Goal: Task Accomplishment & Management: Manage account settings

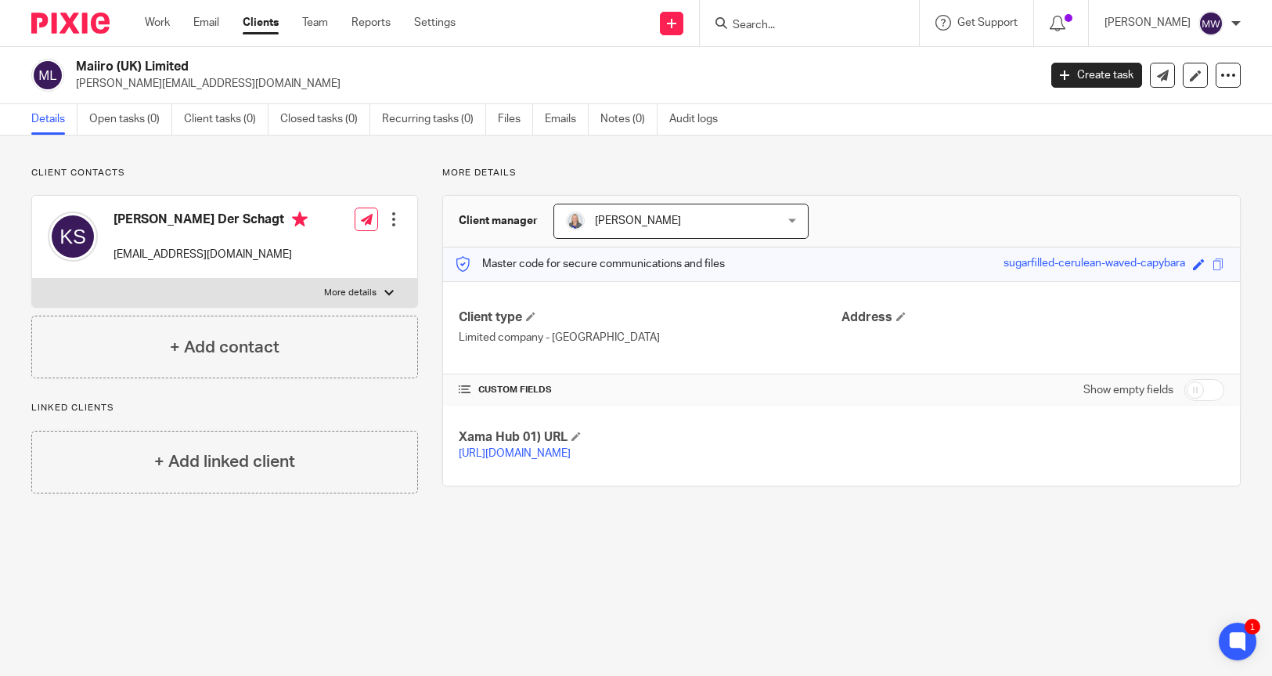
click at [799, 34] on div at bounding box center [809, 23] width 219 height 46
click at [800, 31] on input "Search" at bounding box center [801, 26] width 141 height 14
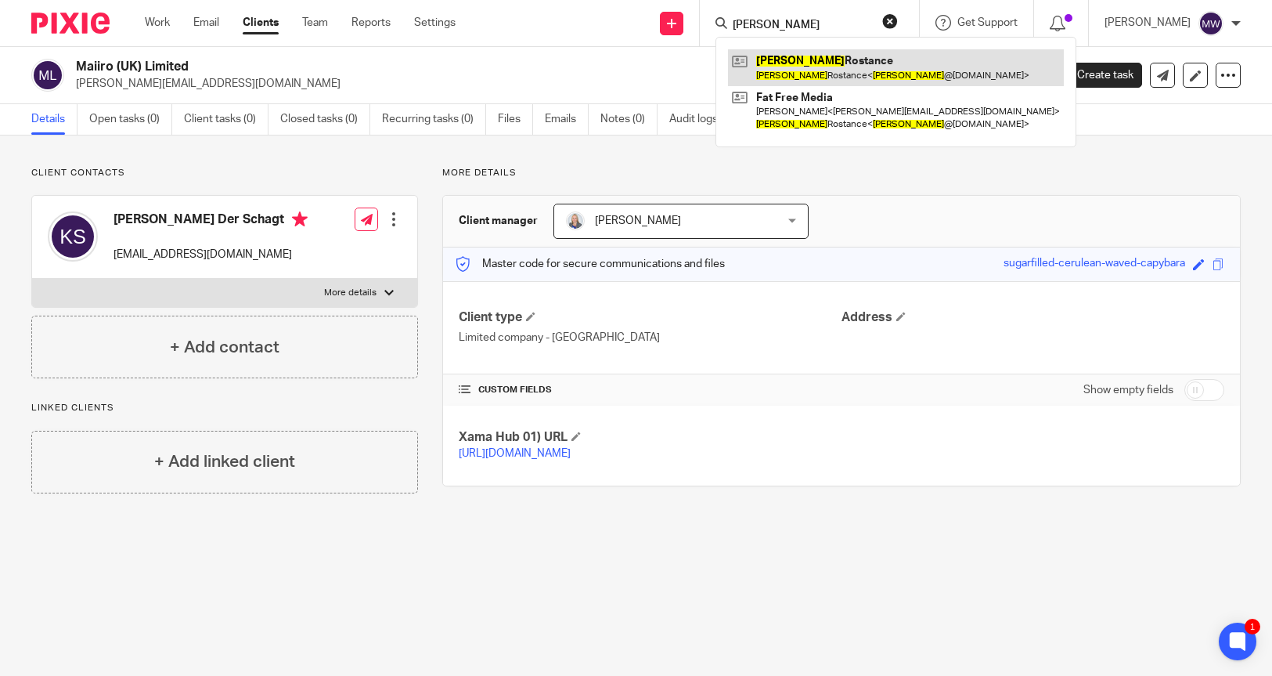
type input "neil"
click at [849, 63] on link at bounding box center [896, 67] width 336 height 36
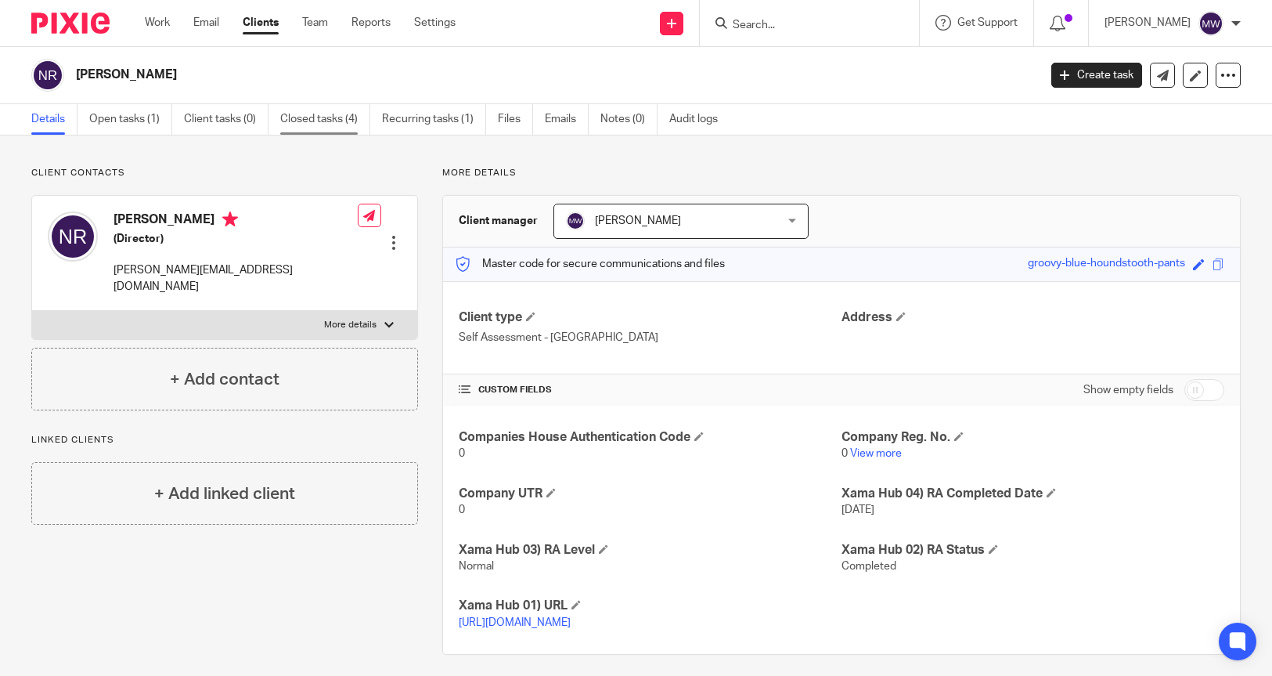
click at [346, 116] on link "Closed tasks (4)" at bounding box center [325, 119] width 90 height 31
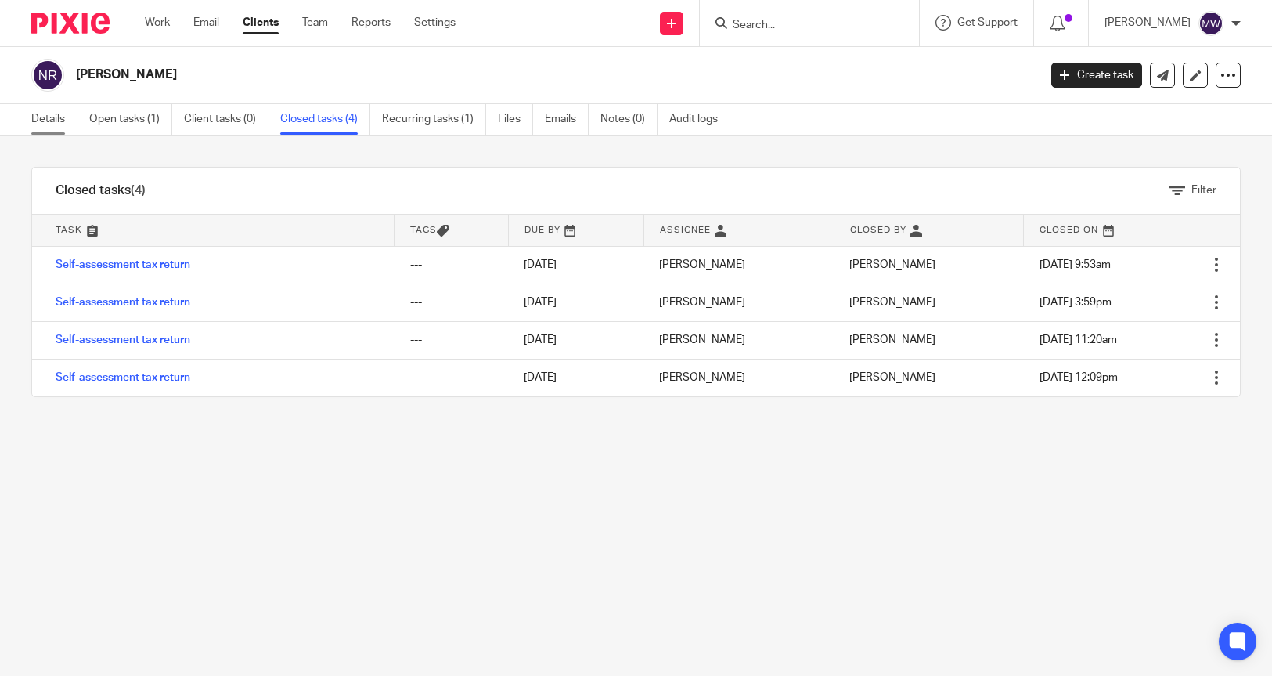
click at [41, 123] on link "Details" at bounding box center [54, 119] width 46 height 31
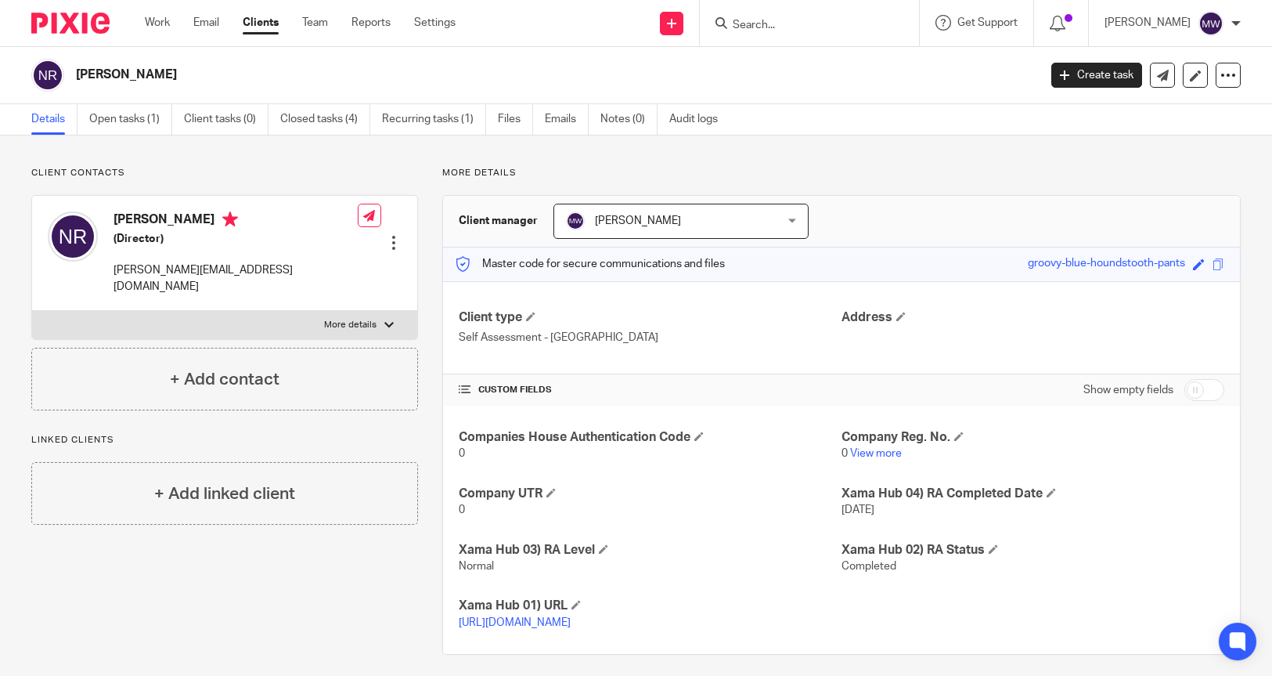
click at [392, 235] on div at bounding box center [394, 243] width 16 height 16
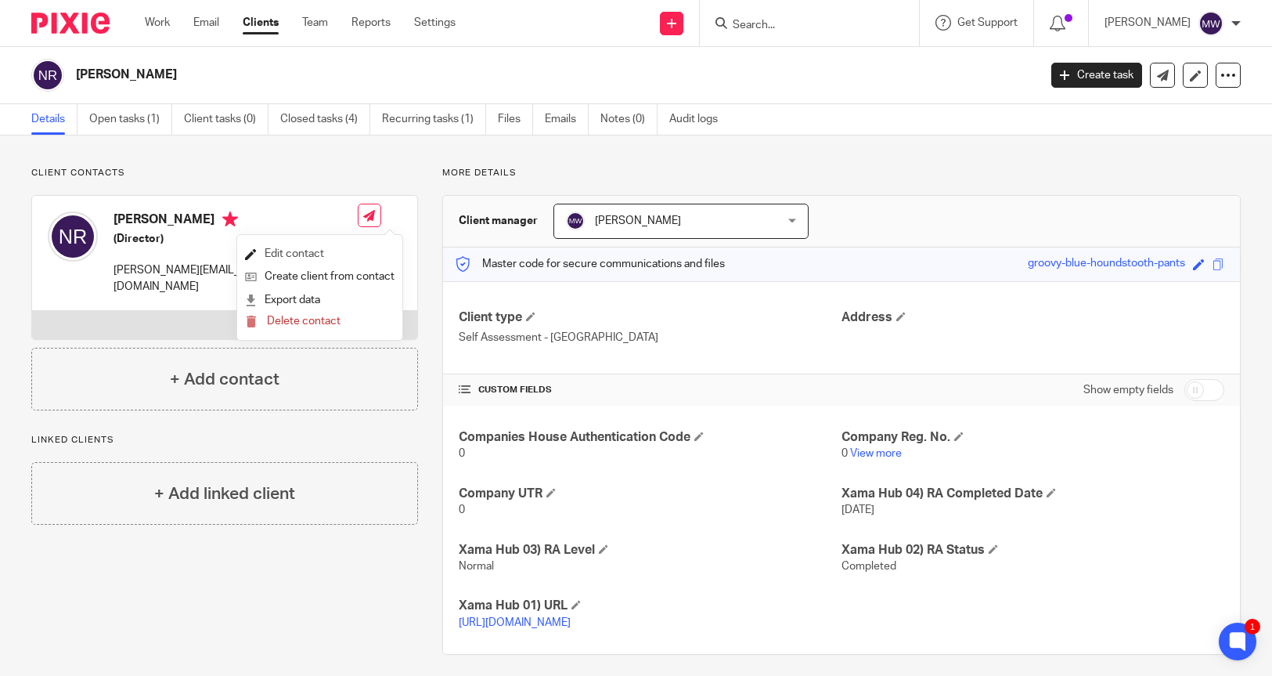
click at [305, 252] on link "Edit contact" at bounding box center [320, 254] width 150 height 23
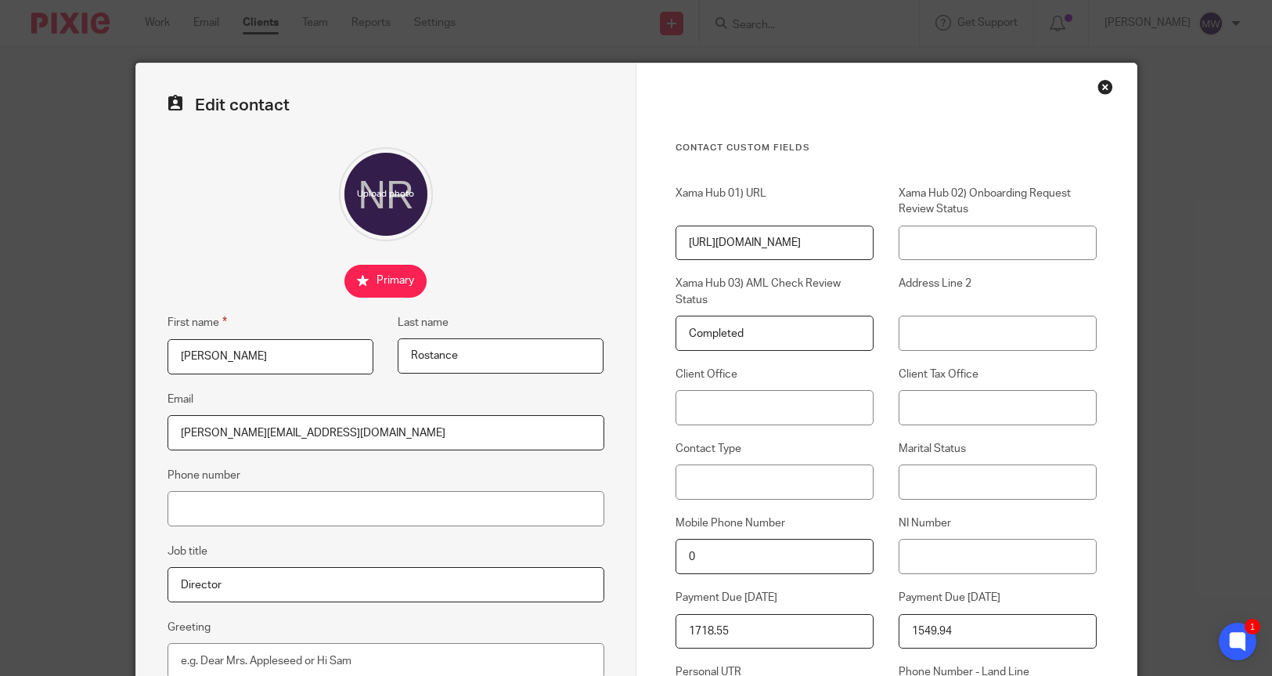
click at [1098, 88] on div "Close this dialog window" at bounding box center [1106, 87] width 16 height 16
